Goal: Transaction & Acquisition: Subscribe to service/newsletter

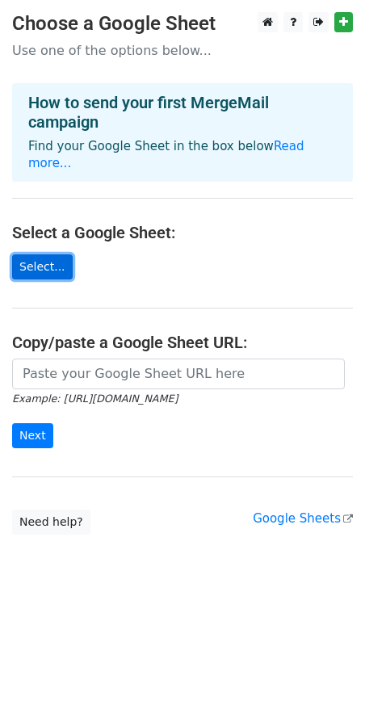
click at [43, 254] on link "Select..." at bounding box center [42, 266] width 61 height 25
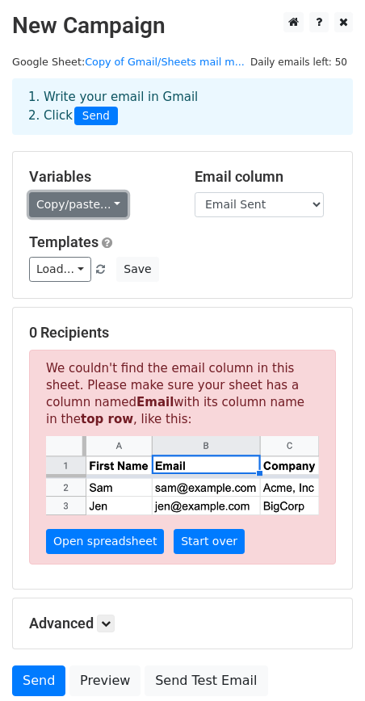
click at [104, 206] on link "Copy/paste..." at bounding box center [78, 204] width 99 height 25
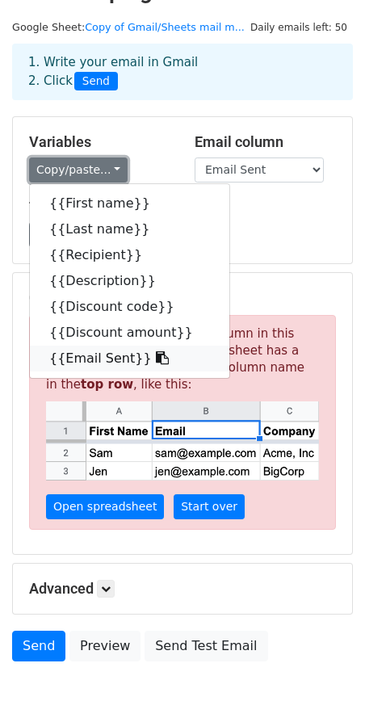
scroll to position [38, 0]
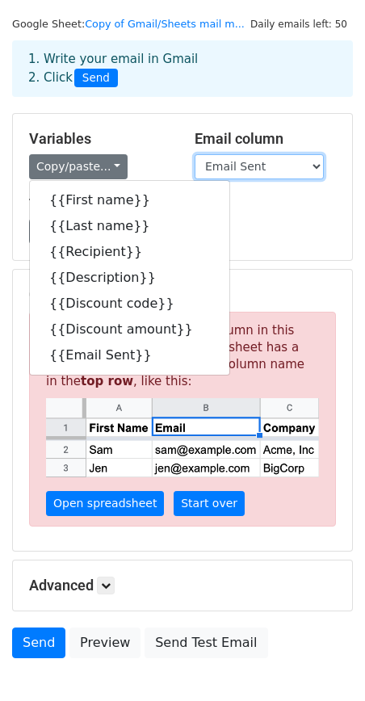
click at [264, 171] on select "First name Last name Recipient Description Discount code Discount amount Email …" at bounding box center [259, 166] width 129 height 25
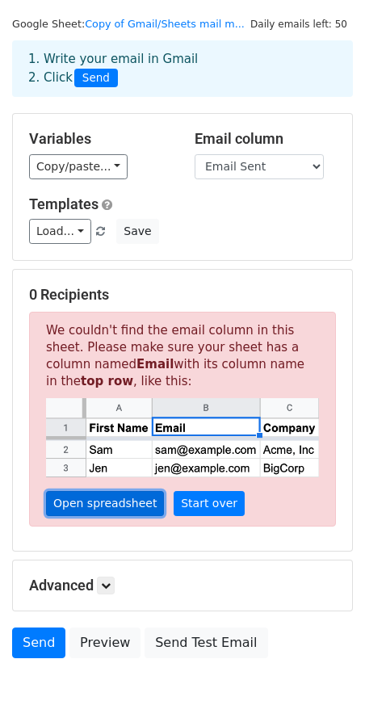
click at [124, 505] on link "Open spreadsheet" at bounding box center [105, 503] width 118 height 25
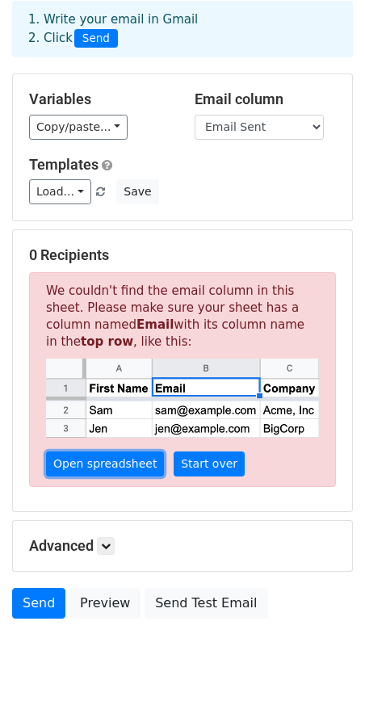
scroll to position [83, 0]
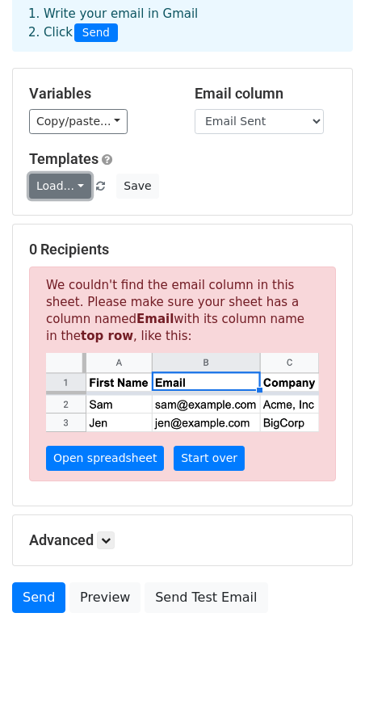
click at [61, 182] on link "Load..." at bounding box center [60, 186] width 62 height 25
click at [63, 183] on link "Load..." at bounding box center [60, 186] width 62 height 25
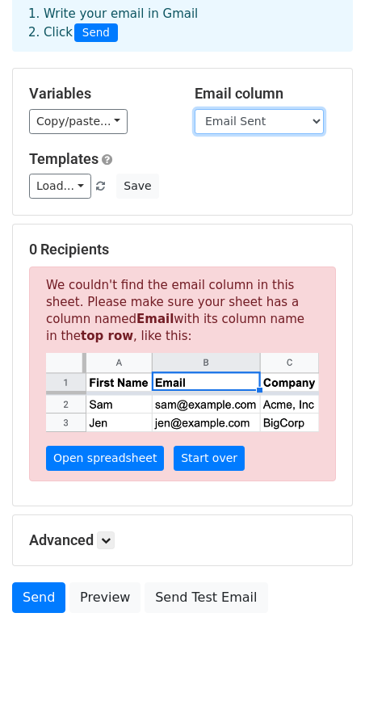
click at [321, 109] on select "First name Last name Recipient Description Discount code Discount amount Email …" at bounding box center [259, 121] width 129 height 25
select select "Recipient"
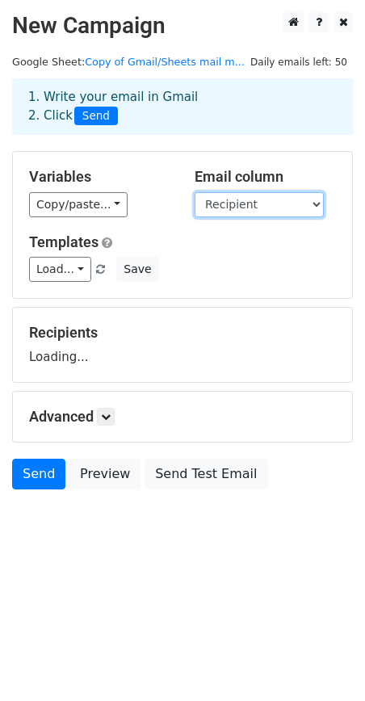
scroll to position [0, 0]
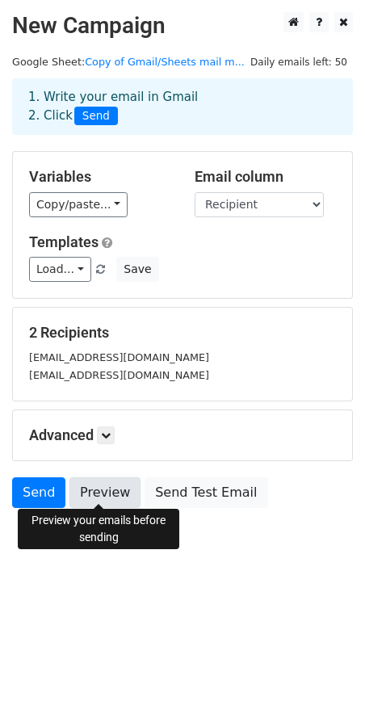
click at [94, 493] on link "Preview" at bounding box center [104, 492] width 71 height 31
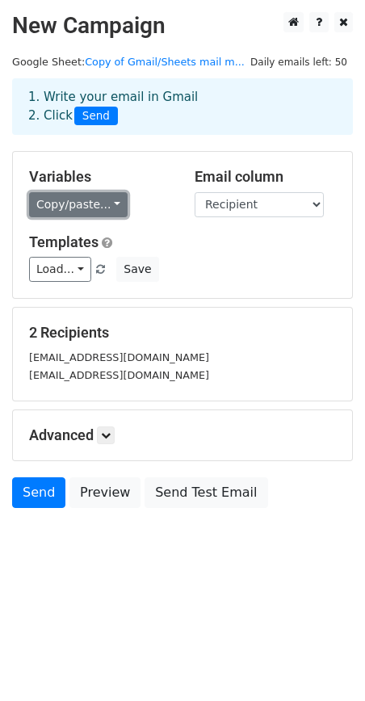
click at [91, 199] on link "Copy/paste..." at bounding box center [78, 204] width 99 height 25
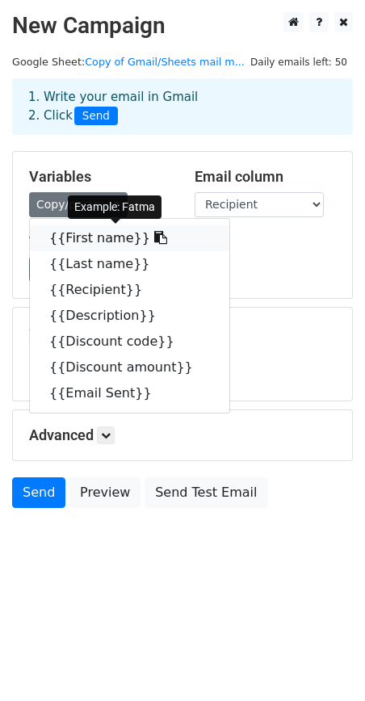
click at [115, 237] on link "{{First name}}" at bounding box center [129, 238] width 199 height 26
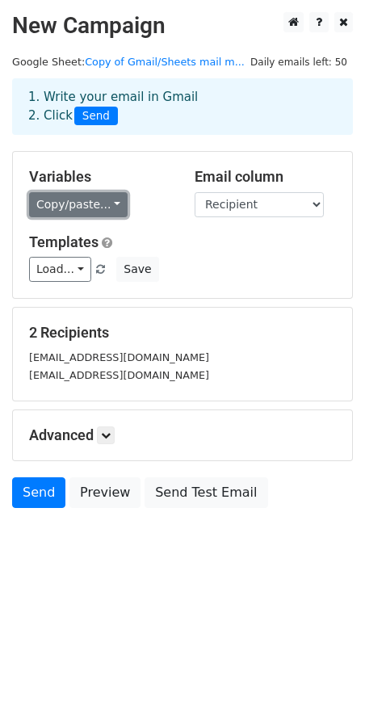
click at [78, 204] on link "Copy/paste..." at bounding box center [78, 204] width 99 height 25
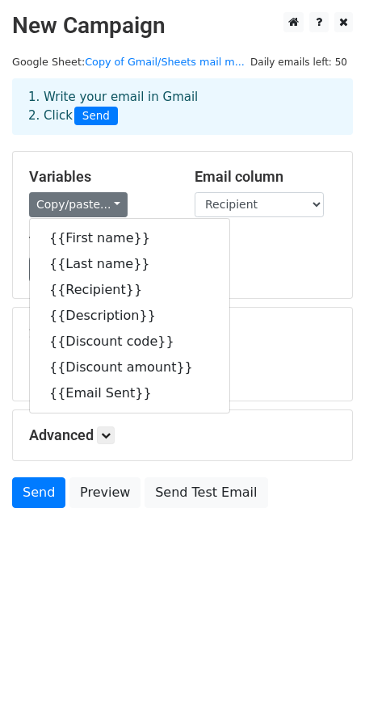
click at [223, 308] on div "2 Recipients fatmabeye101@gmail.com fatmabeye1@icloud.com" at bounding box center [182, 354] width 339 height 93
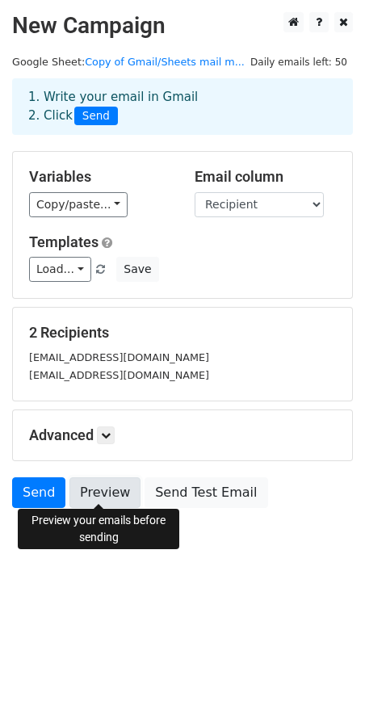
click at [107, 488] on link "Preview" at bounding box center [104, 492] width 71 height 31
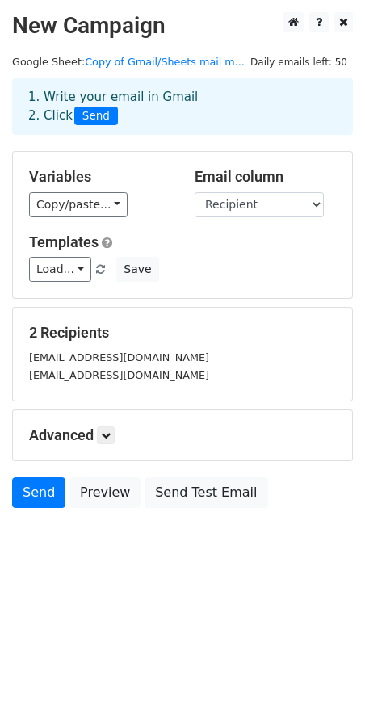
click at [119, 343] on div "2 Recipients fatmabeye101@gmail.com fatmabeye1@icloud.com" at bounding box center [182, 354] width 307 height 61
click at [154, 61] on link "Copy of Gmail/Sheets mail m..." at bounding box center [165, 62] width 160 height 12
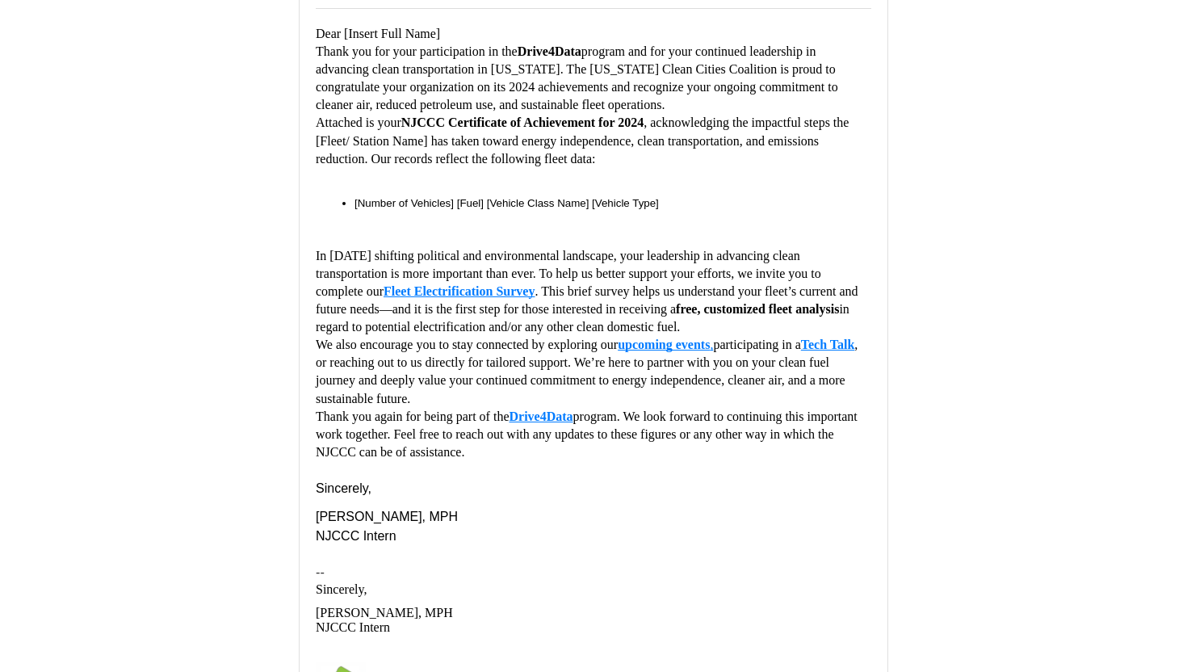
scroll to position [189, 0]
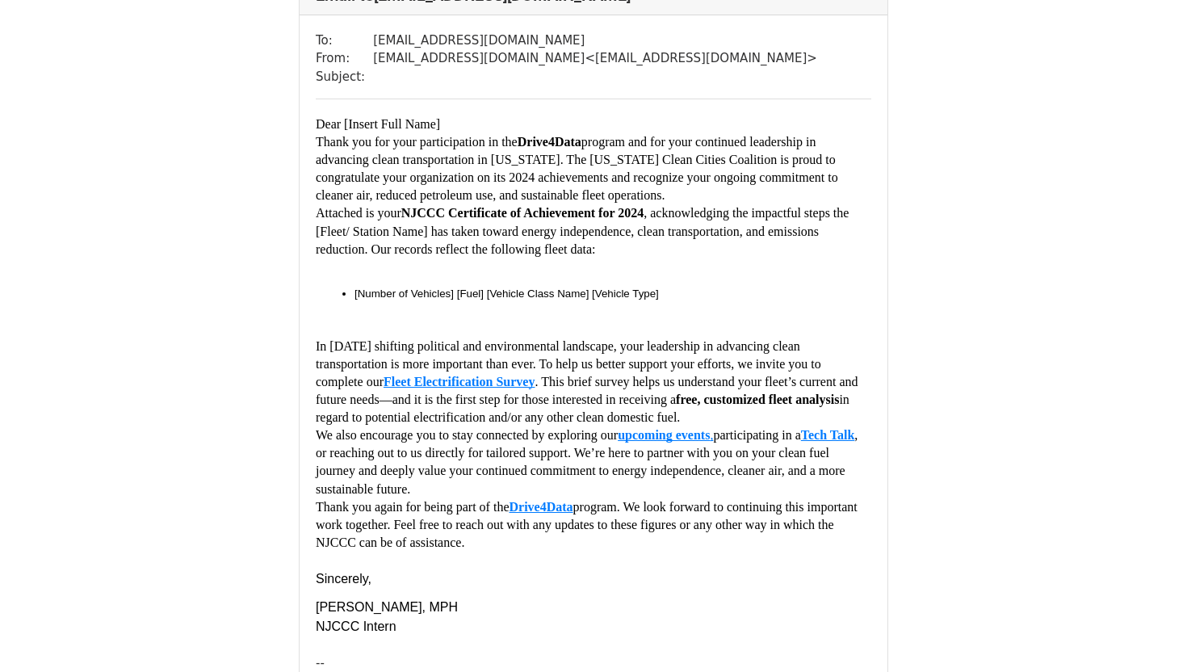
click at [857, 462] on p "We also encourage you to stay connected by exploring our upcoming events , part…" at bounding box center [593, 461] width 555 height 71
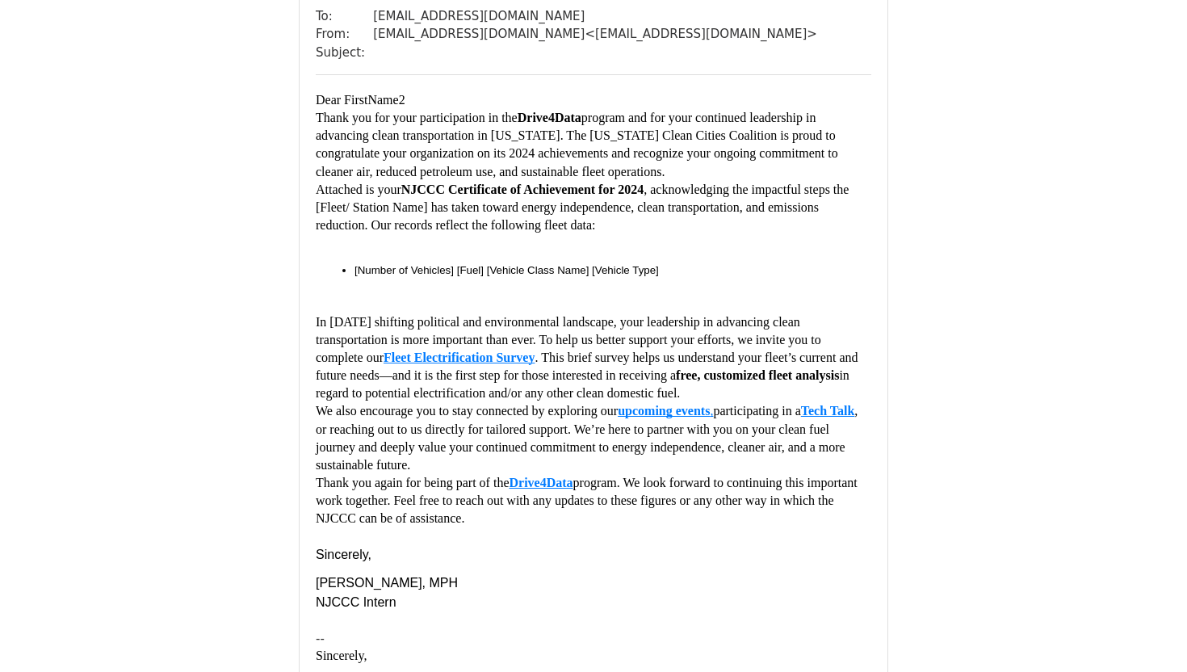
scroll to position [1213, 0]
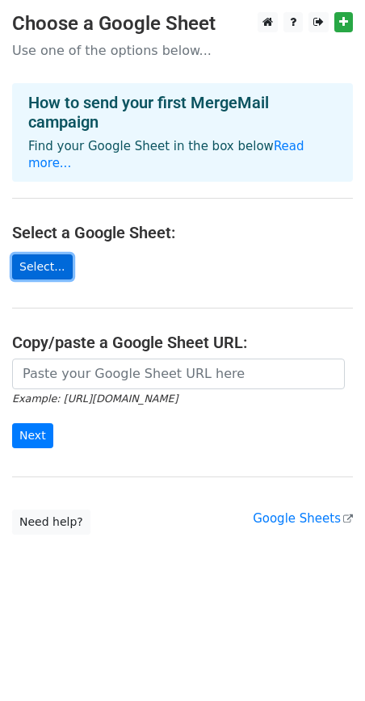
click at [40, 260] on link "Select..." at bounding box center [42, 266] width 61 height 25
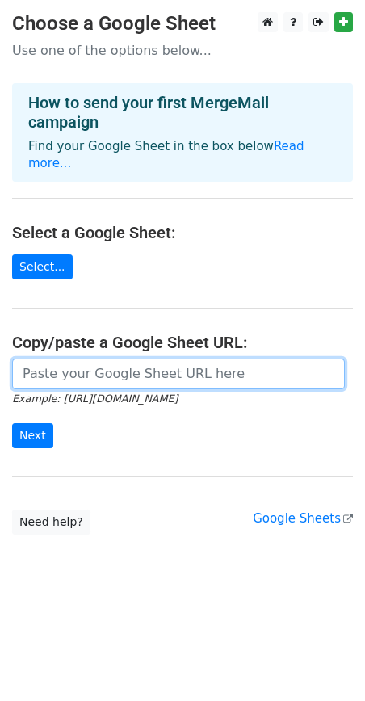
click at [137, 359] on input "url" at bounding box center [178, 373] width 333 height 31
paste input "https://docs.google.com/spreadsheets/d/1vnzdmuYllPh2h9UC_VZU2w1Hwwx8j51F/edit?g…"
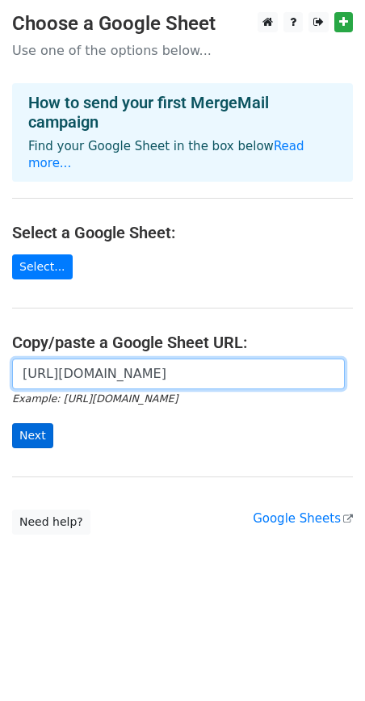
type input "https://docs.google.com/spreadsheets/d/1vnzdmuYllPh2h9UC_VZU2w1Hwwx8j51F/edit?g…"
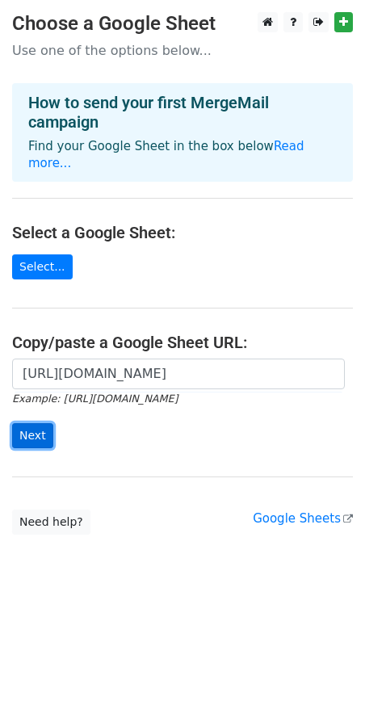
scroll to position [0, 0]
click at [30, 423] on input "Next" at bounding box center [32, 435] width 41 height 25
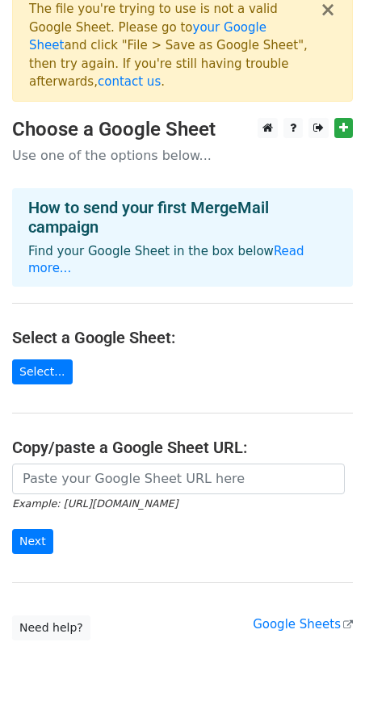
scroll to position [20, 0]
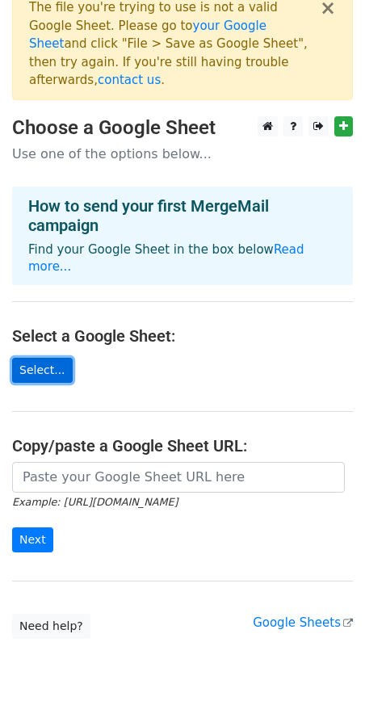
click at [57, 358] on link "Select..." at bounding box center [42, 370] width 61 height 25
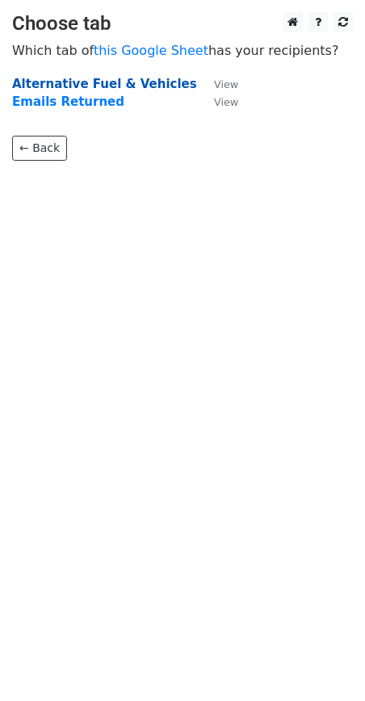
click at [136, 86] on strong "Alternative Fuel & Vehicles" at bounding box center [104, 84] width 185 height 15
click at [121, 83] on strong "Alternative Fuel & Vehicles" at bounding box center [104, 84] width 185 height 15
click at [61, 75] on td "Alternative Fuel & Vehicles" at bounding box center [105, 84] width 186 height 19
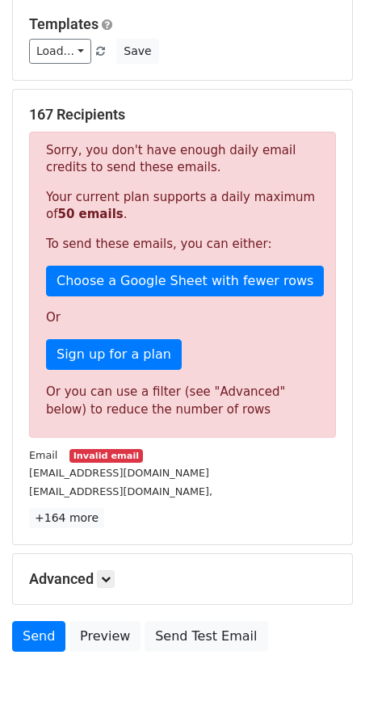
scroll to position [220, 0]
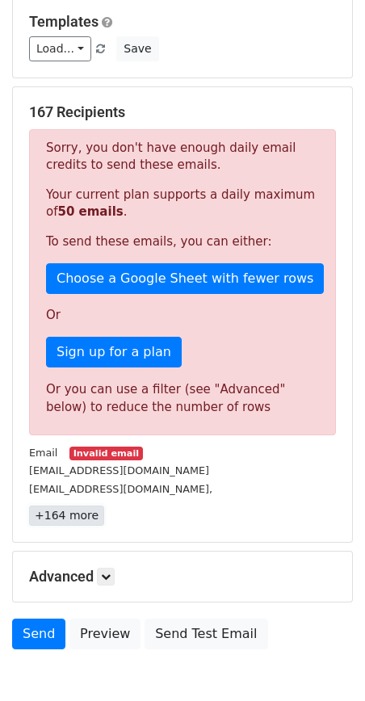
click at [69, 513] on link "+164 more" at bounding box center [66, 515] width 75 height 20
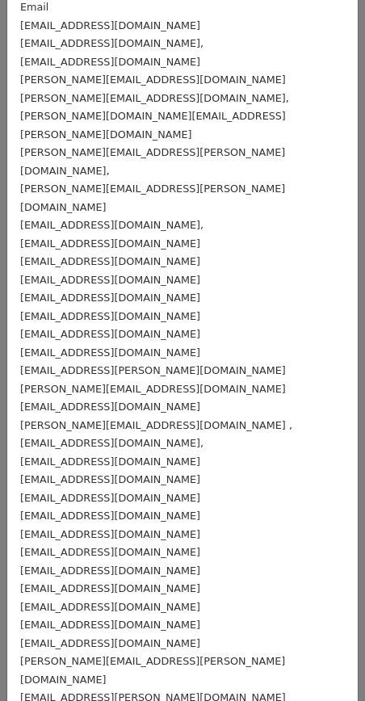
scroll to position [0, 0]
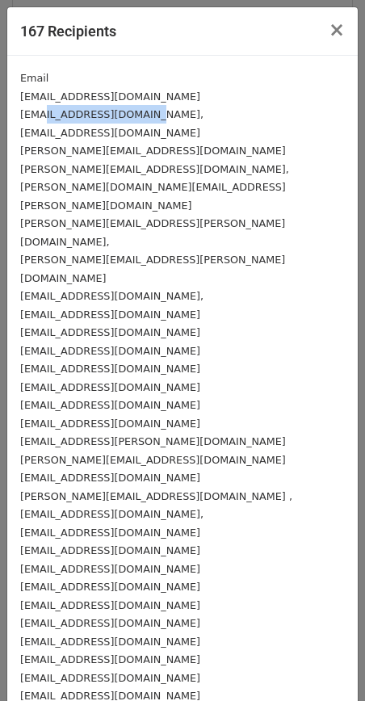
drag, startPoint x: 140, startPoint y: 108, endPoint x: 46, endPoint y: 107, distance: 94.5
click at [46, 108] on small "[EMAIL_ADDRESS][DOMAIN_NAME]," at bounding box center [111, 114] width 183 height 12
click at [338, 27] on span "×" at bounding box center [337, 30] width 16 height 23
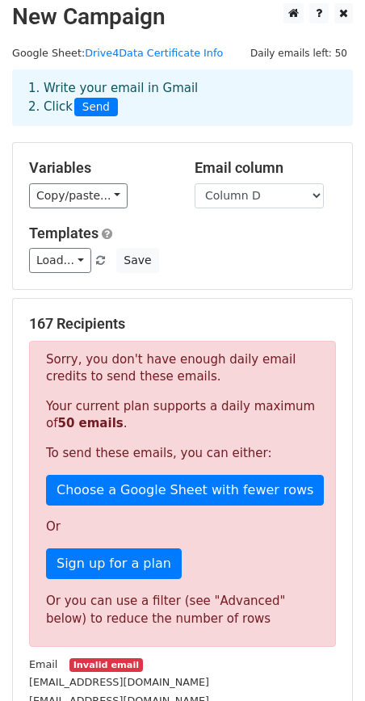
scroll to position [1, 0]
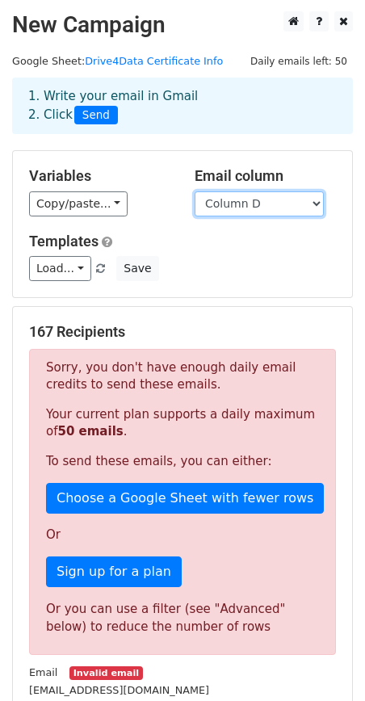
click at [241, 203] on select "Column A Column B Column C Column D Column E Column F Column G Column H Column …" at bounding box center [259, 203] width 129 height 25
click at [255, 206] on select "Column A Column B Column C Column D Column E Column F Column G Column H Column …" at bounding box center [259, 203] width 129 height 25
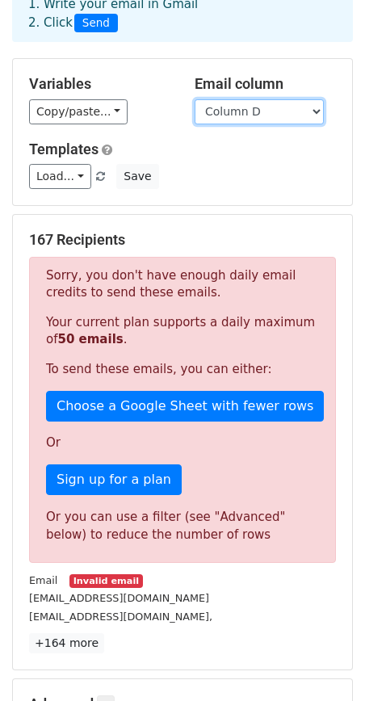
scroll to position [132, 0]
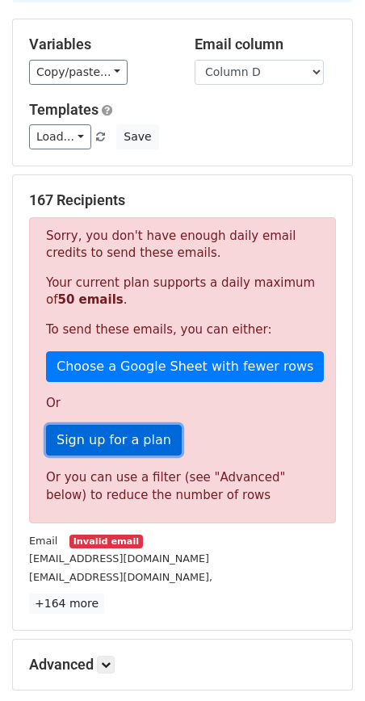
click at [132, 445] on link "Sign up for a plan" at bounding box center [114, 440] width 136 height 31
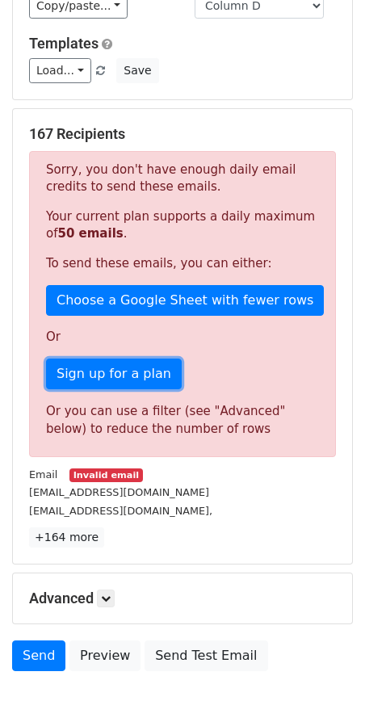
scroll to position [300, 0]
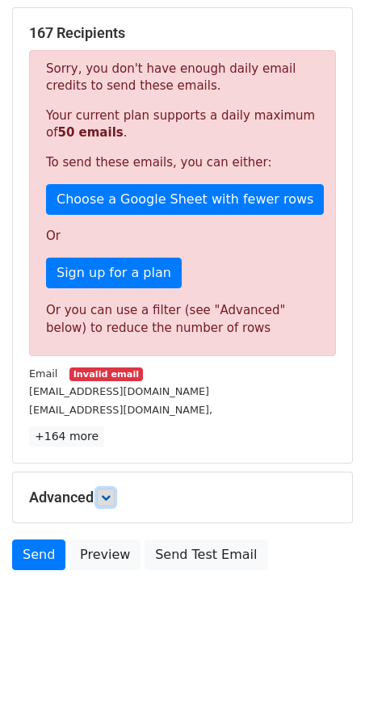
click at [108, 498] on link at bounding box center [106, 497] width 18 height 18
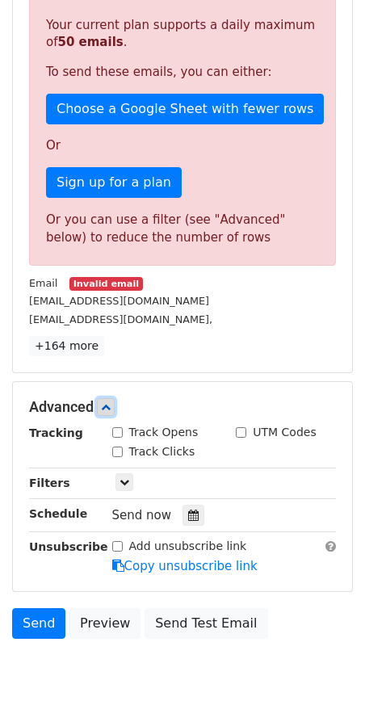
scroll to position [394, 0]
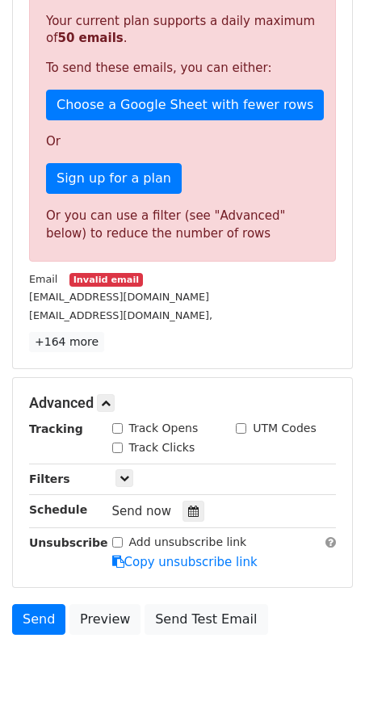
click at [128, 431] on div "Track Opens" at bounding box center [162, 429] width 124 height 19
click at [114, 425] on input "Track Opens" at bounding box center [117, 428] width 10 height 10
checkbox input "true"
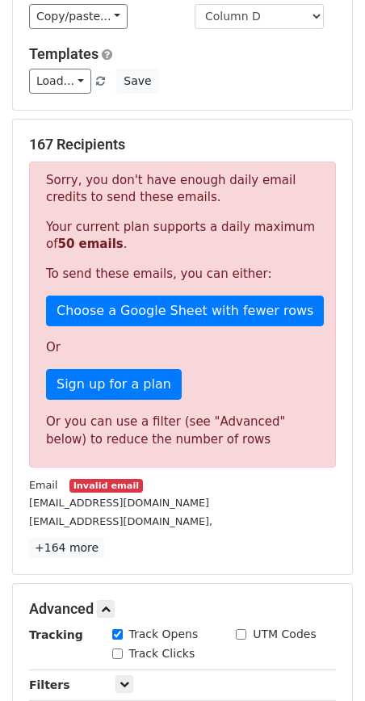
scroll to position [0, 0]
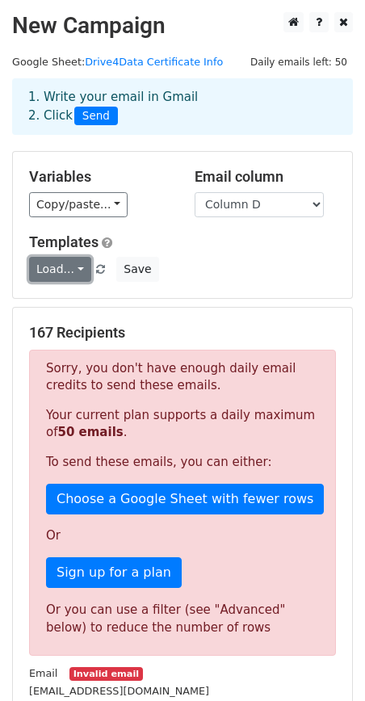
click at [66, 280] on link "Load..." at bounding box center [60, 269] width 62 height 25
click at [76, 261] on link "Load..." at bounding box center [60, 269] width 62 height 25
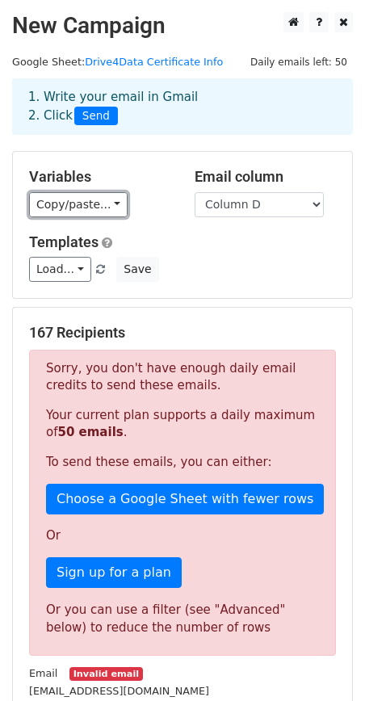
click at [99, 213] on link "Copy/paste..." at bounding box center [78, 204] width 99 height 25
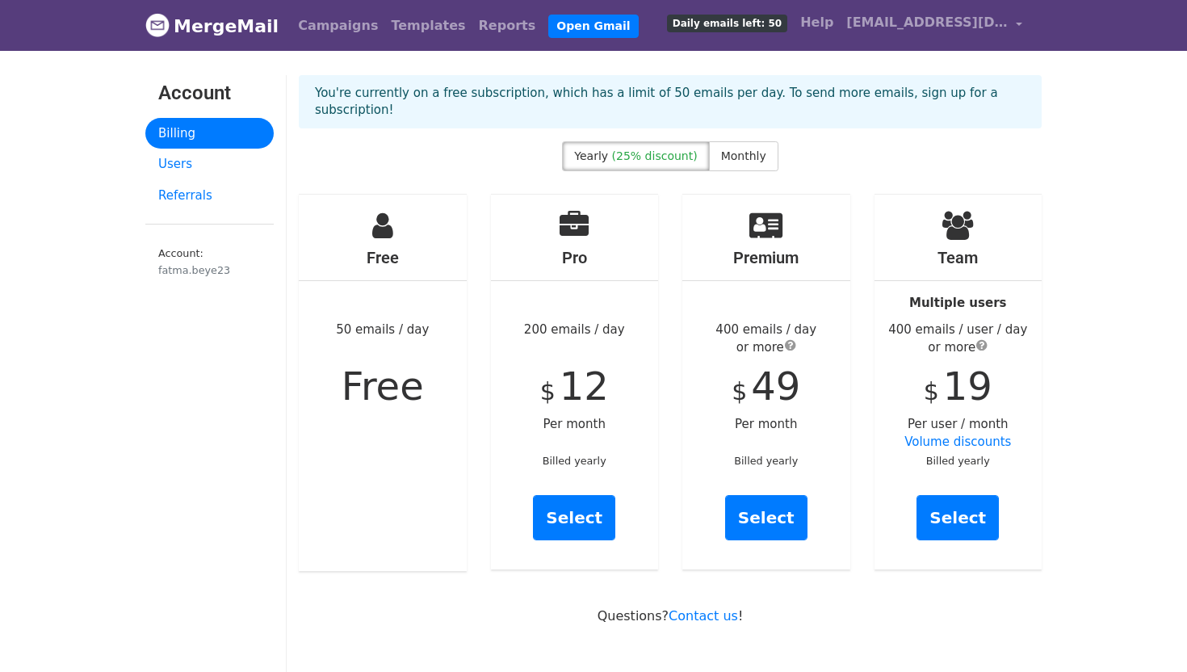
click at [344, 361] on div "Free 50 emails / day Free" at bounding box center [383, 383] width 168 height 376
